Goal: Task Accomplishment & Management: Use online tool/utility

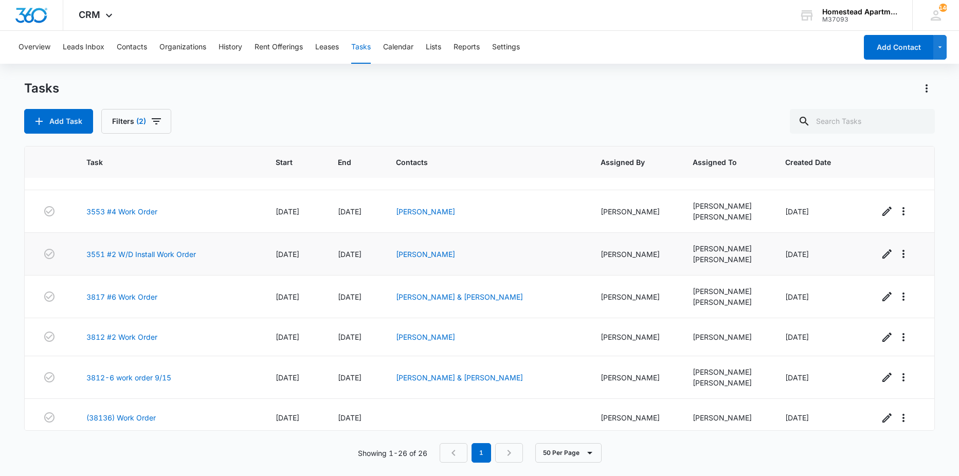
scroll to position [360, 0]
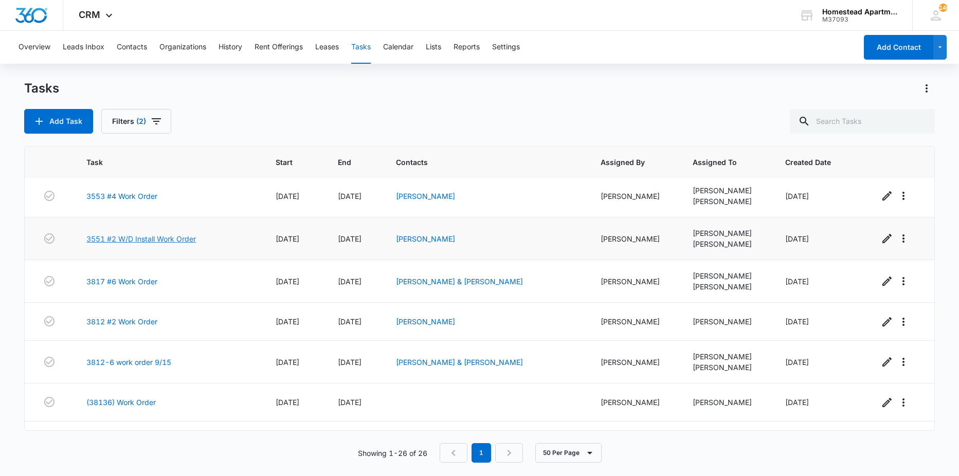
click at [191, 243] on link "3551 #2 W/D Install Work Order" at bounding box center [140, 238] width 109 height 11
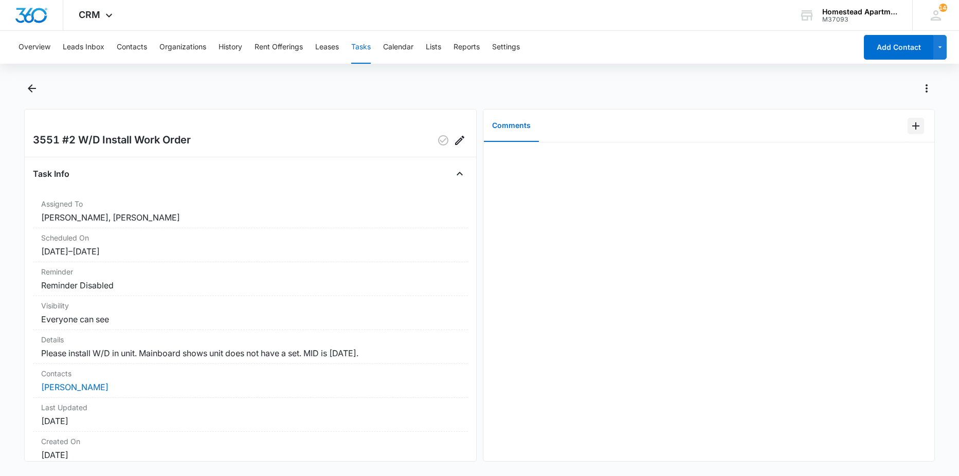
click at [909, 120] on icon "Add Comment" at bounding box center [915, 126] width 12 height 12
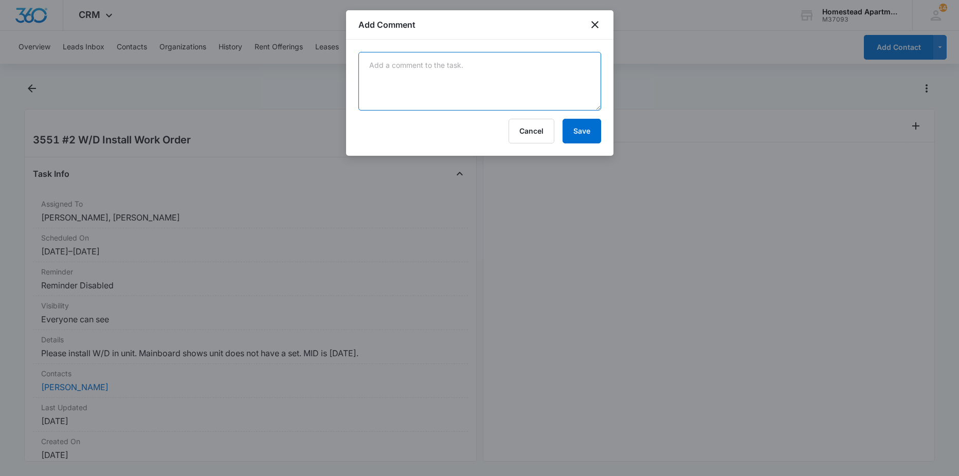
click at [568, 80] on textarea at bounding box center [479, 81] width 243 height 59
type textarea "done"
click at [580, 131] on button "Save" at bounding box center [581, 131] width 39 height 25
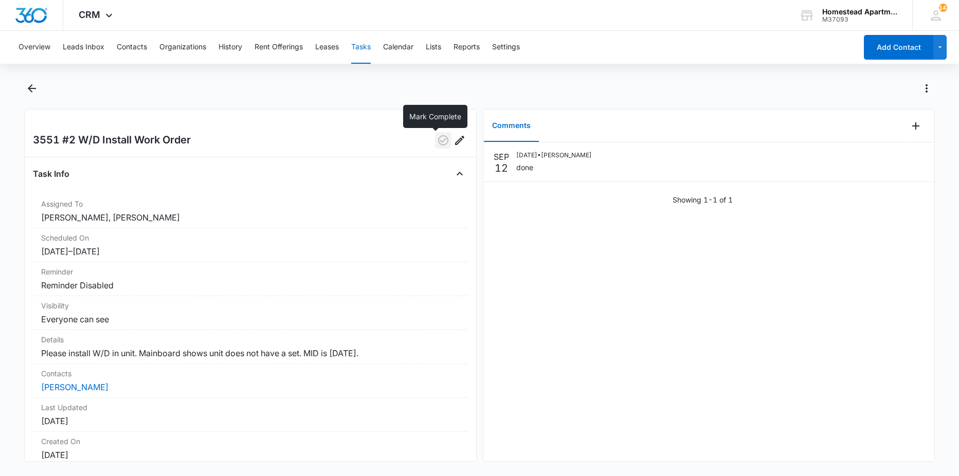
click at [437, 143] on icon "button" at bounding box center [443, 140] width 12 height 12
click at [30, 95] on button "Back" at bounding box center [32, 88] width 16 height 16
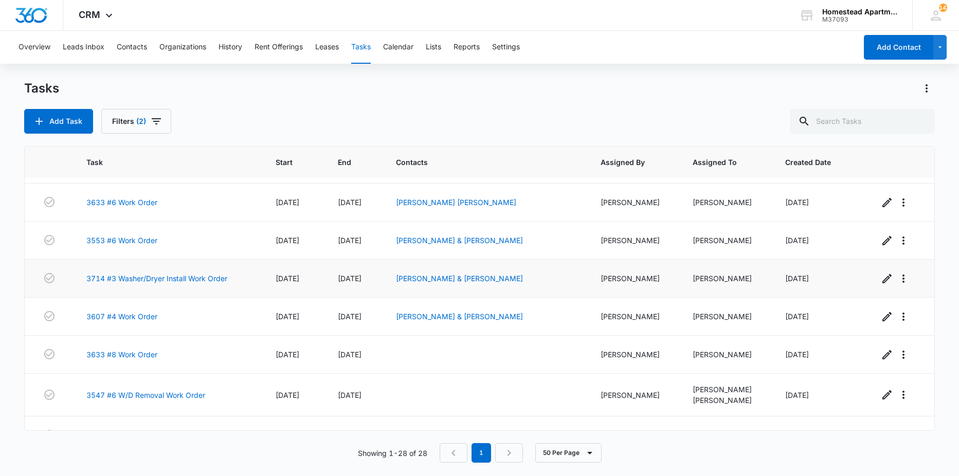
scroll to position [850, 0]
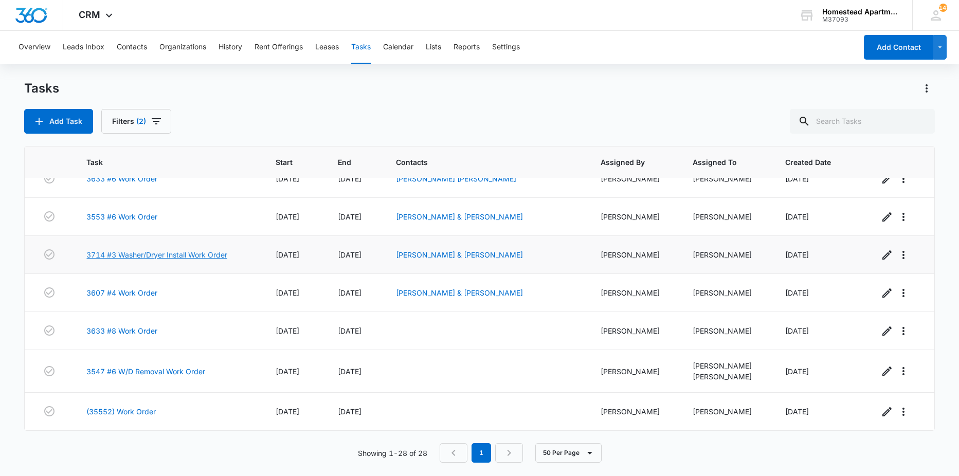
click at [167, 253] on link "3714 #3 Washer/Dryer Install Work Order" at bounding box center [156, 254] width 141 height 11
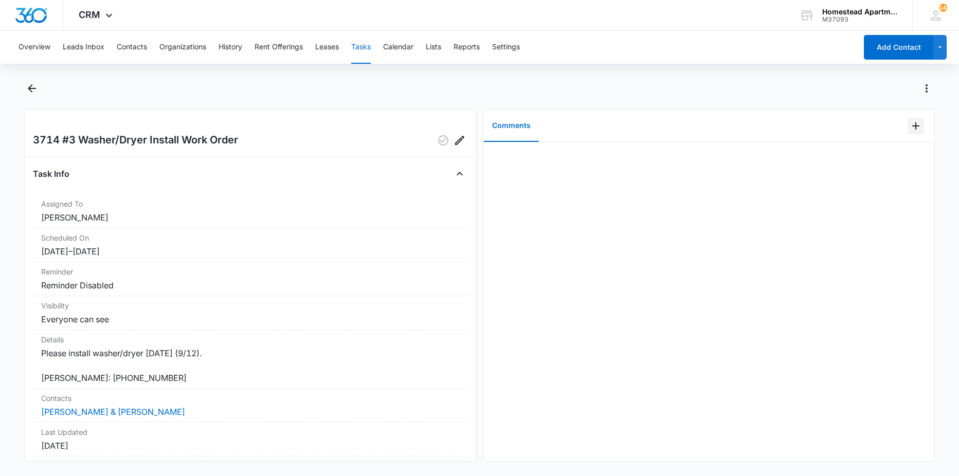
click at [909, 122] on icon "Add Comment" at bounding box center [915, 126] width 12 height 12
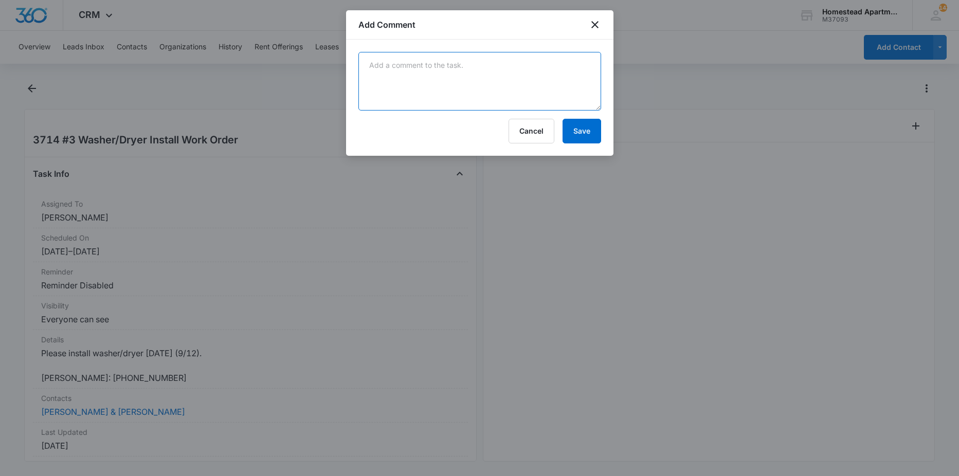
drag, startPoint x: 557, startPoint y: 72, endPoint x: 562, endPoint y: 76, distance: 6.3
click at [560, 75] on textarea at bounding box center [479, 81] width 243 height 59
type textarea "done"
click at [593, 134] on button "Save" at bounding box center [581, 131] width 39 height 25
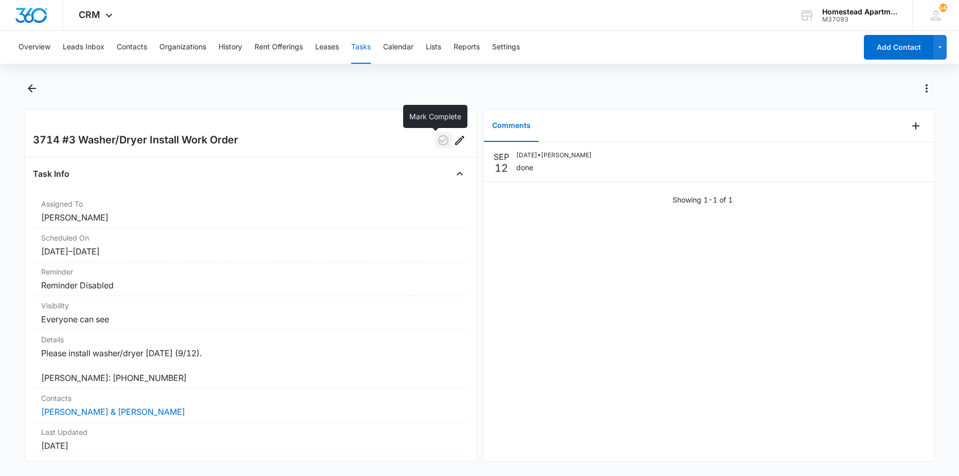
click at [437, 142] on icon "button" at bounding box center [443, 140] width 12 height 12
click at [40, 86] on button "Back" at bounding box center [32, 88] width 16 height 16
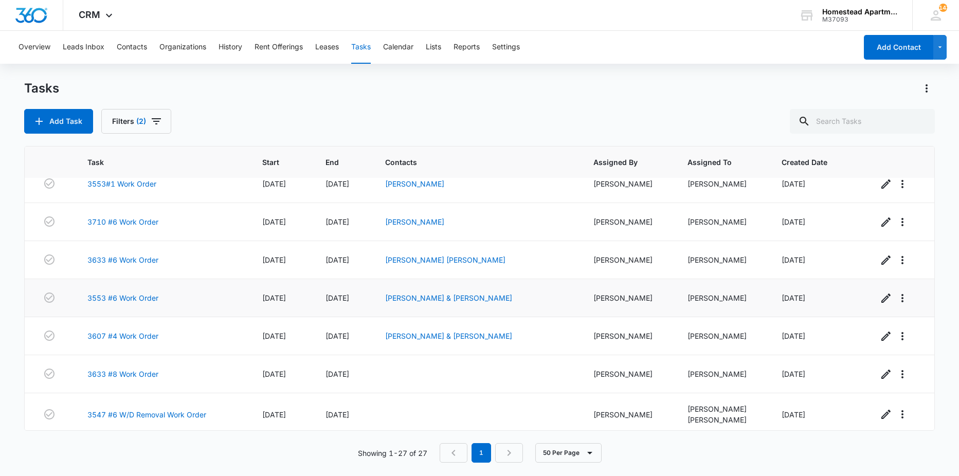
scroll to position [812, 0]
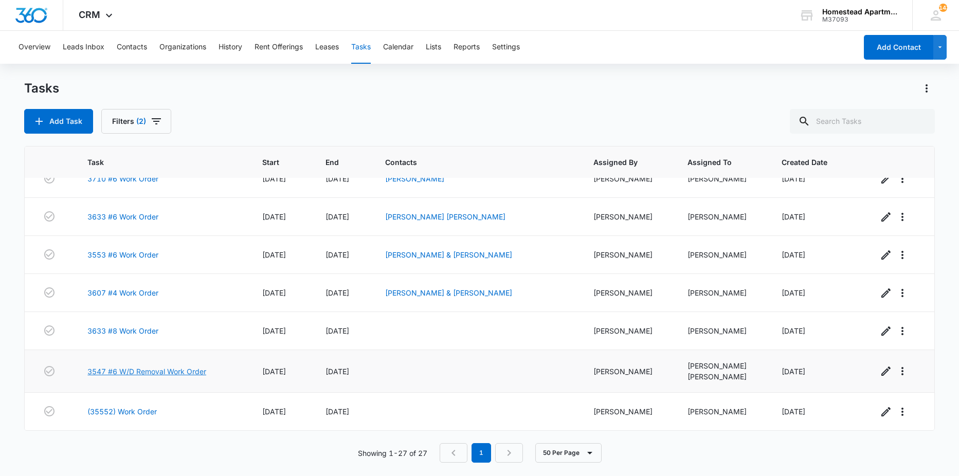
click at [193, 370] on link "3547 #6 W/D Removal Work Order" at bounding box center [146, 371] width 119 height 11
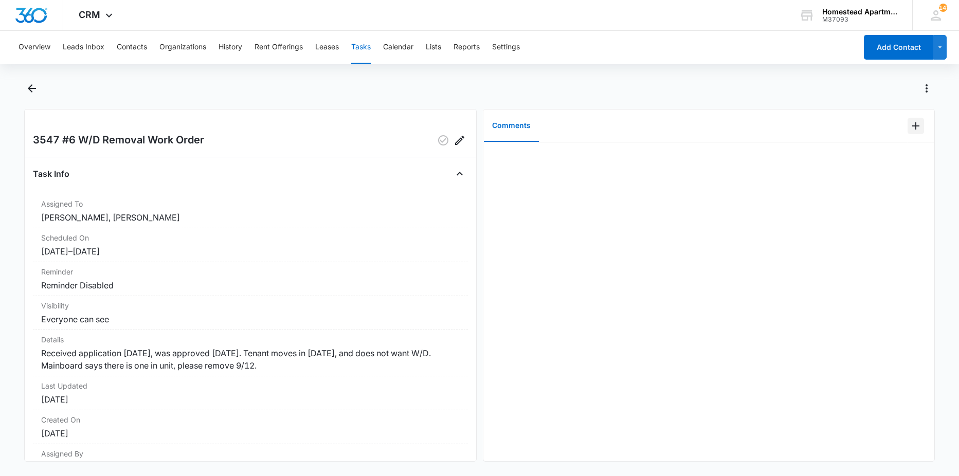
click at [909, 127] on icon "Add Comment" at bounding box center [915, 126] width 12 height 12
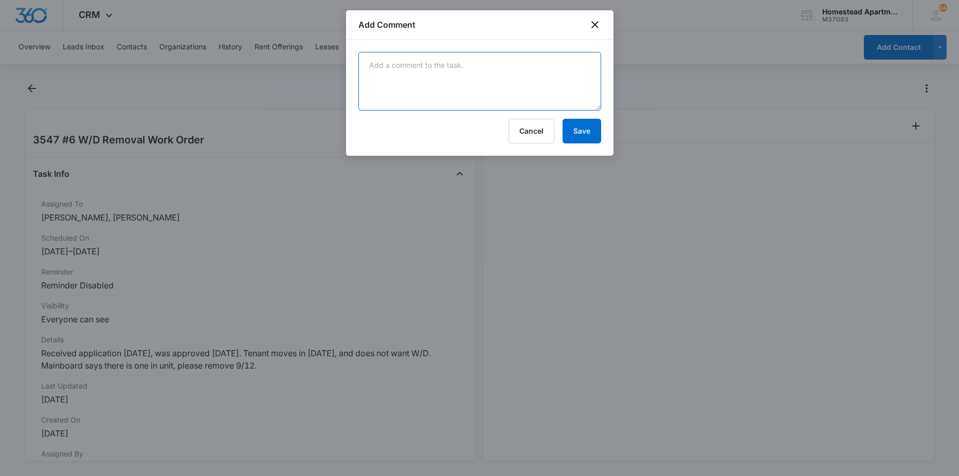
click at [527, 69] on textarea at bounding box center [479, 81] width 243 height 59
type textarea "done"
click at [564, 126] on button "Save" at bounding box center [581, 131] width 39 height 25
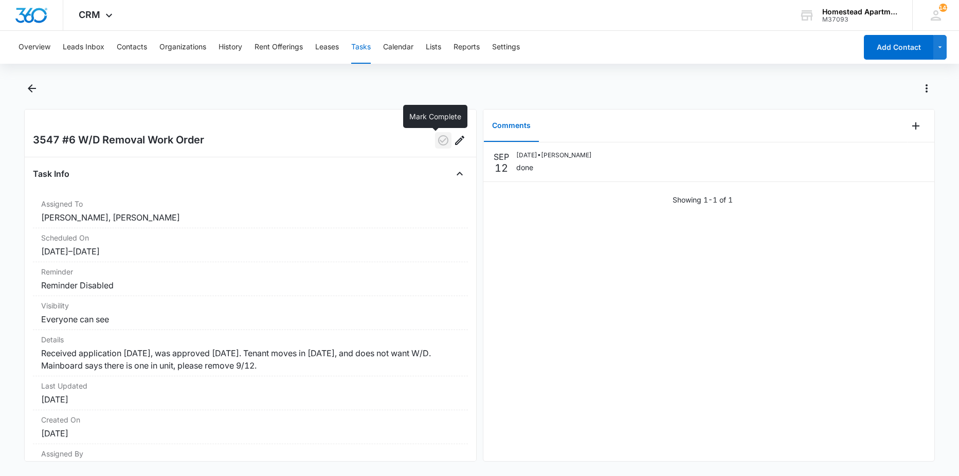
click at [438, 141] on icon "button" at bounding box center [443, 140] width 10 height 10
click at [33, 88] on icon "Back" at bounding box center [32, 88] width 8 height 8
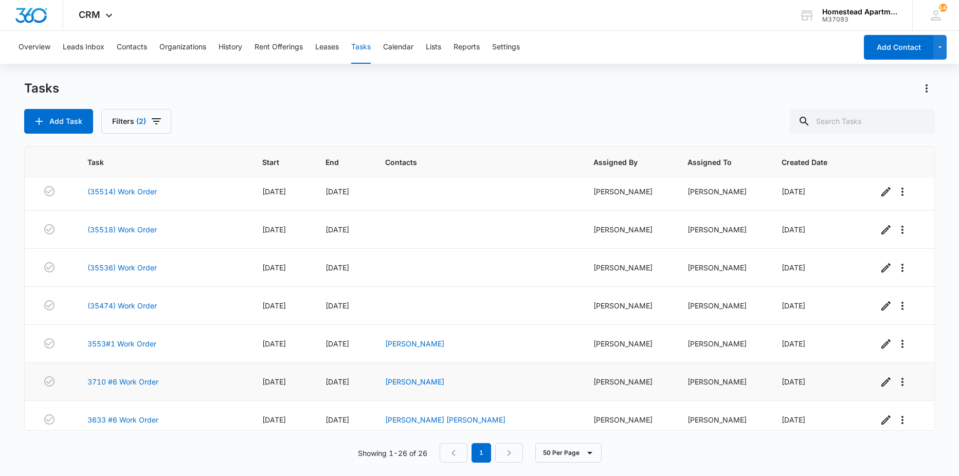
scroll to position [769, 0]
